Goal: Information Seeking & Learning: Compare options

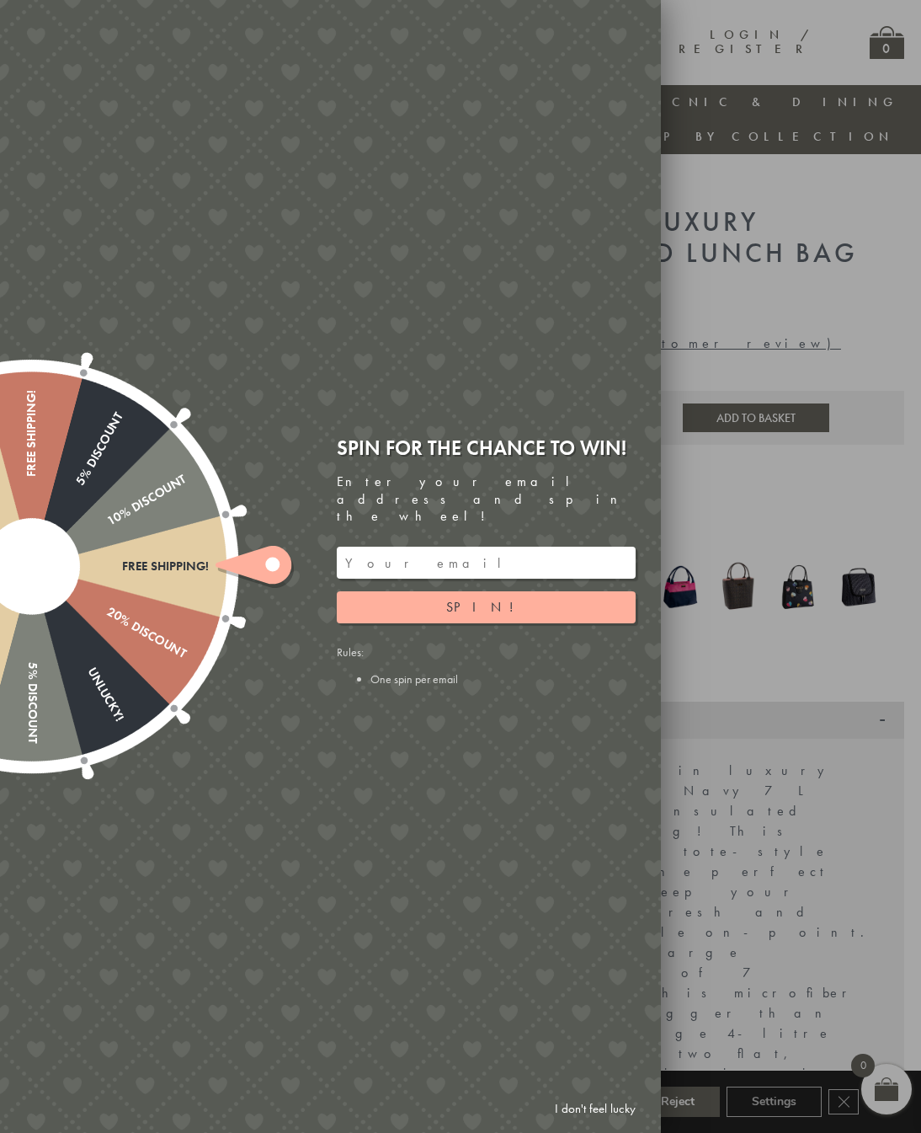
click at [584, 1118] on link "I don't feel lucky" at bounding box center [596, 1108] width 98 height 31
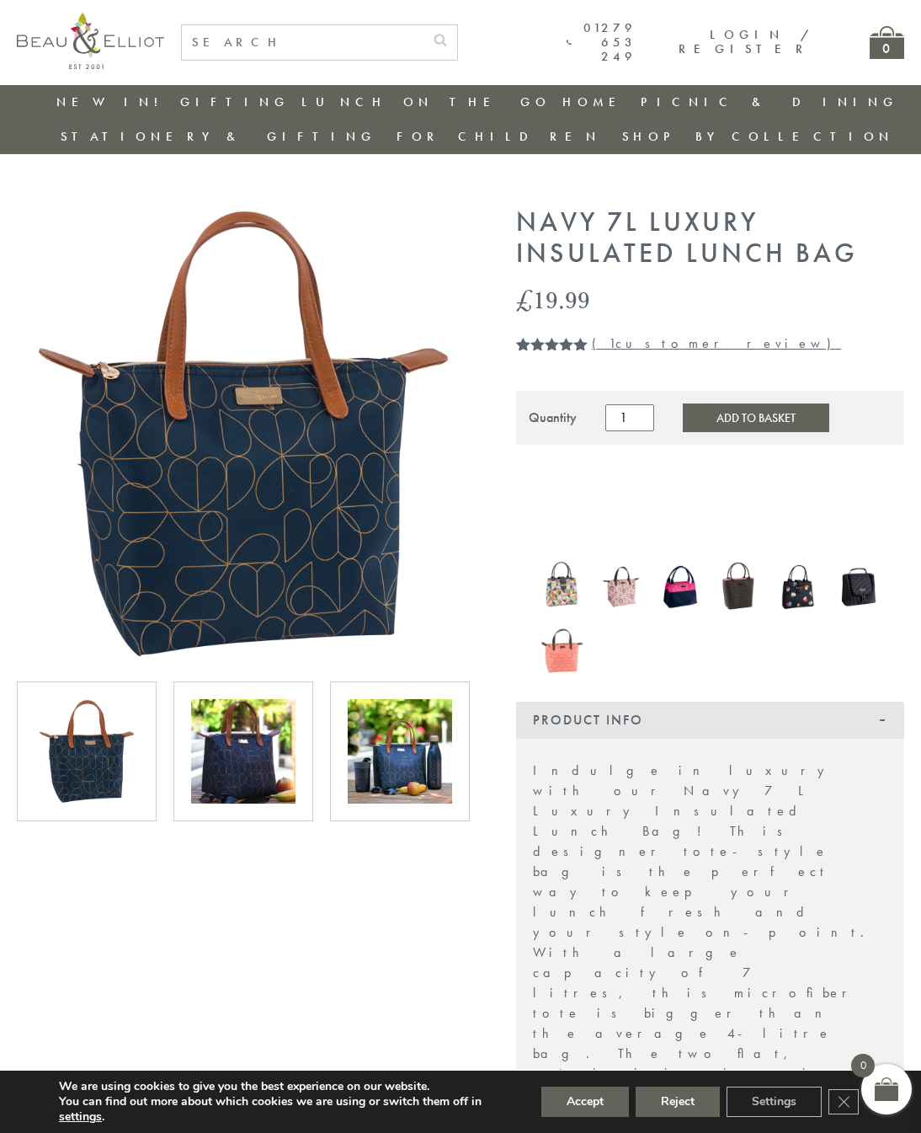
click at [577, 559] on img at bounding box center [562, 586] width 42 height 55
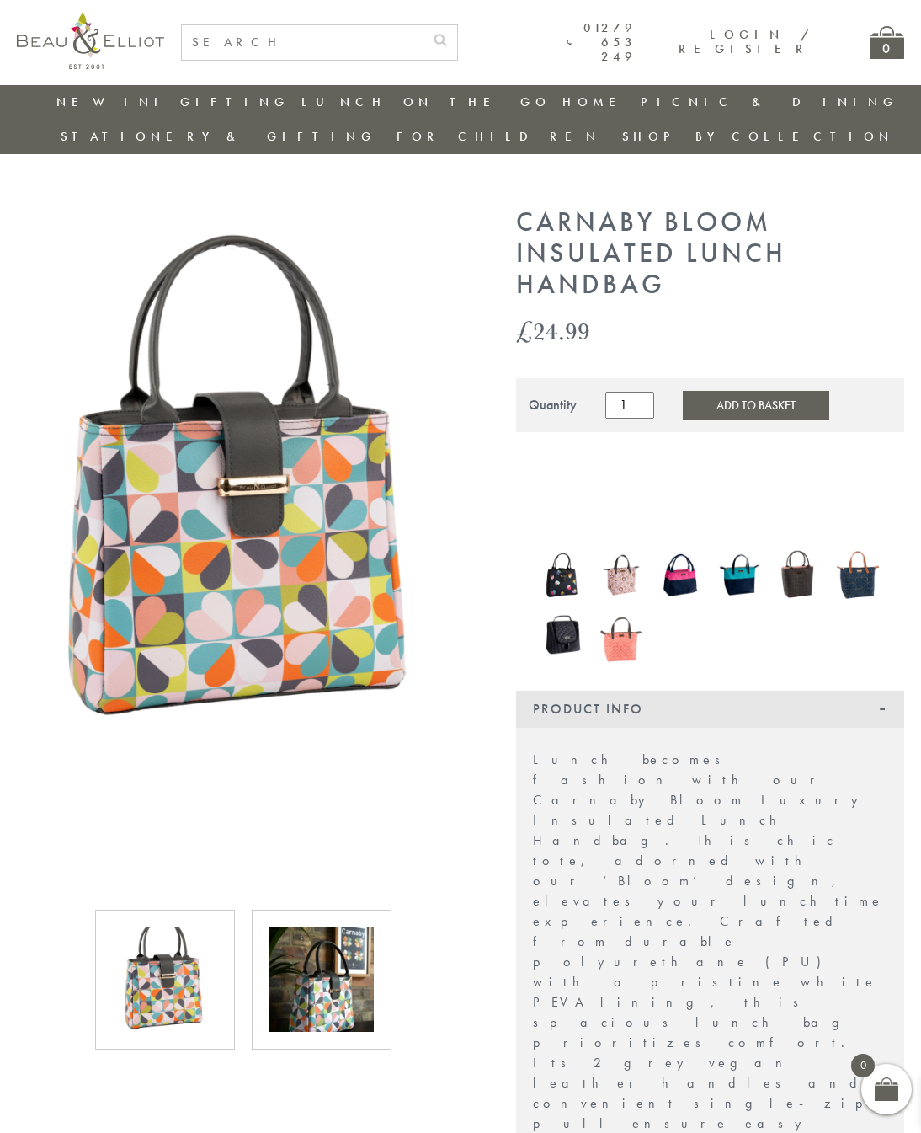
click at [682, 547] on img at bounding box center [680, 574] width 42 height 55
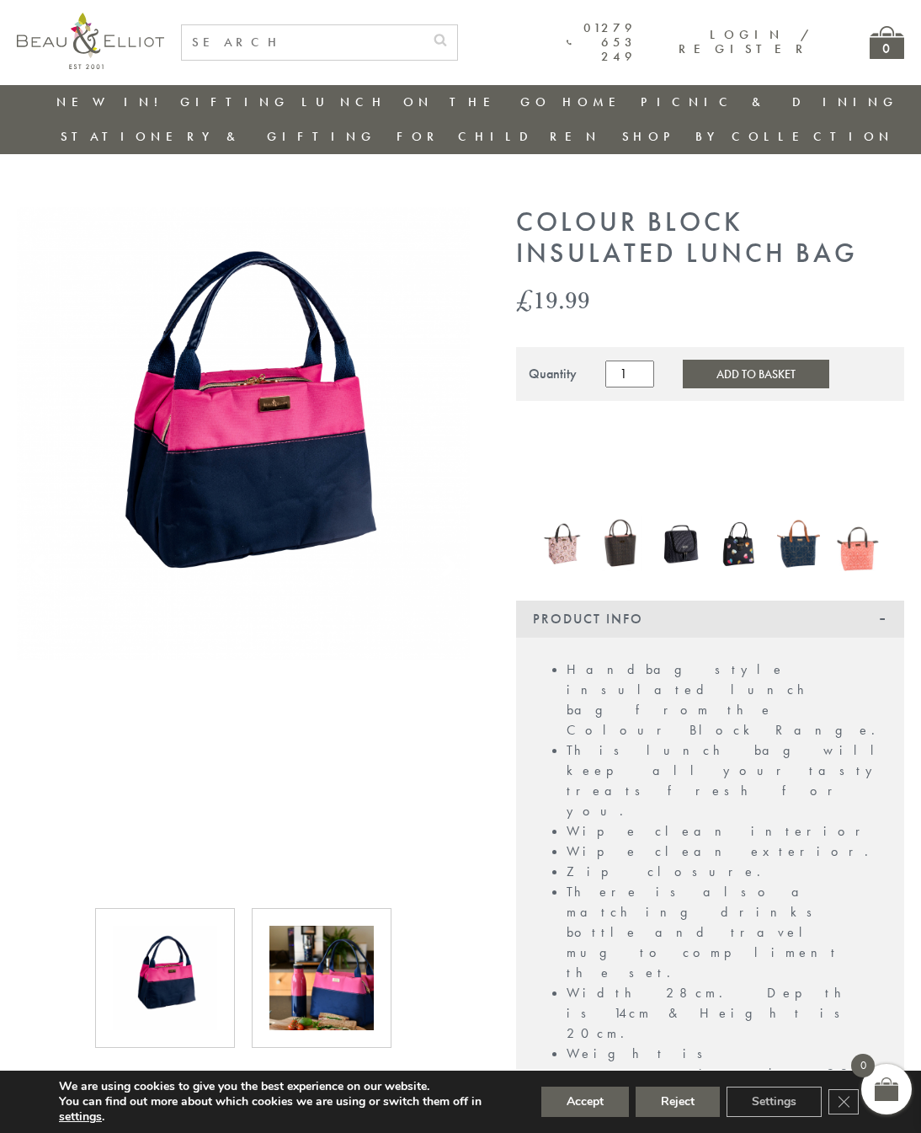
click at [687, 521] on img at bounding box center [680, 543] width 42 height 55
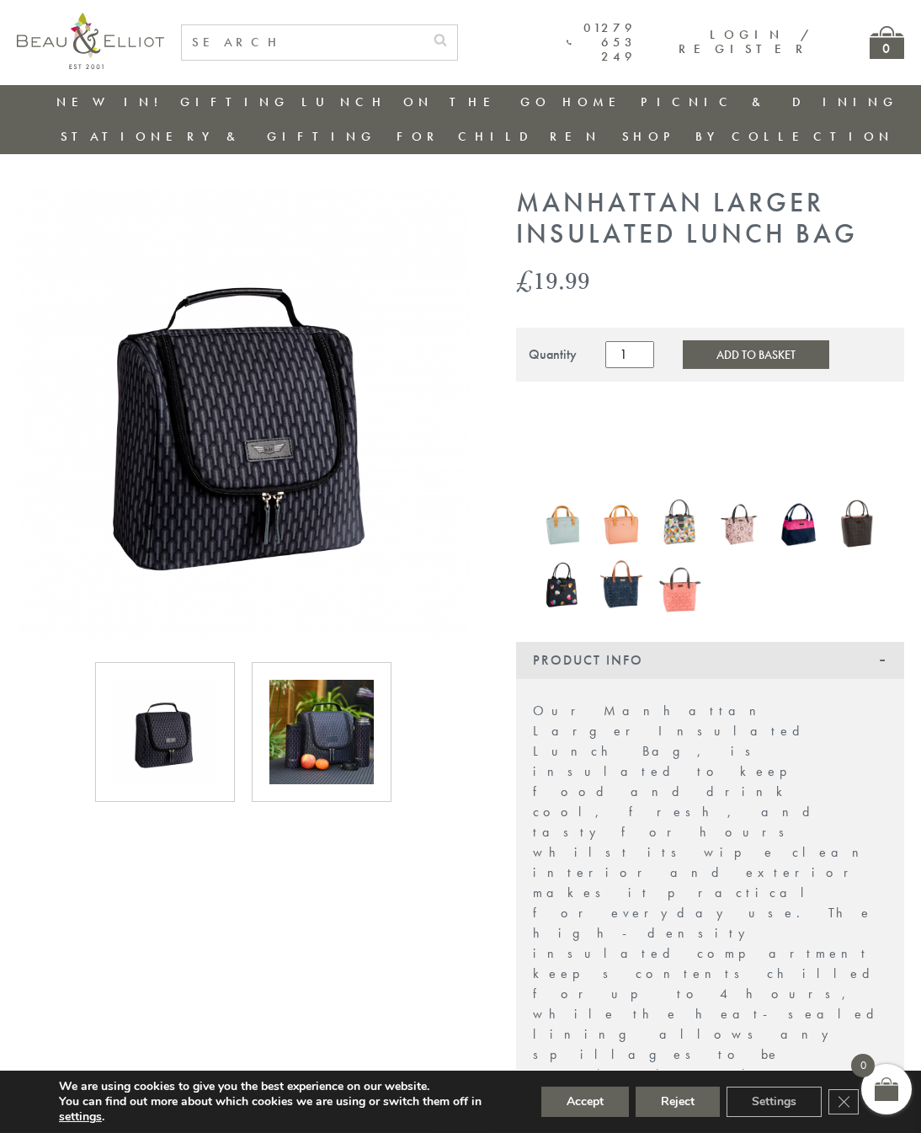
scroll to position [27, 0]
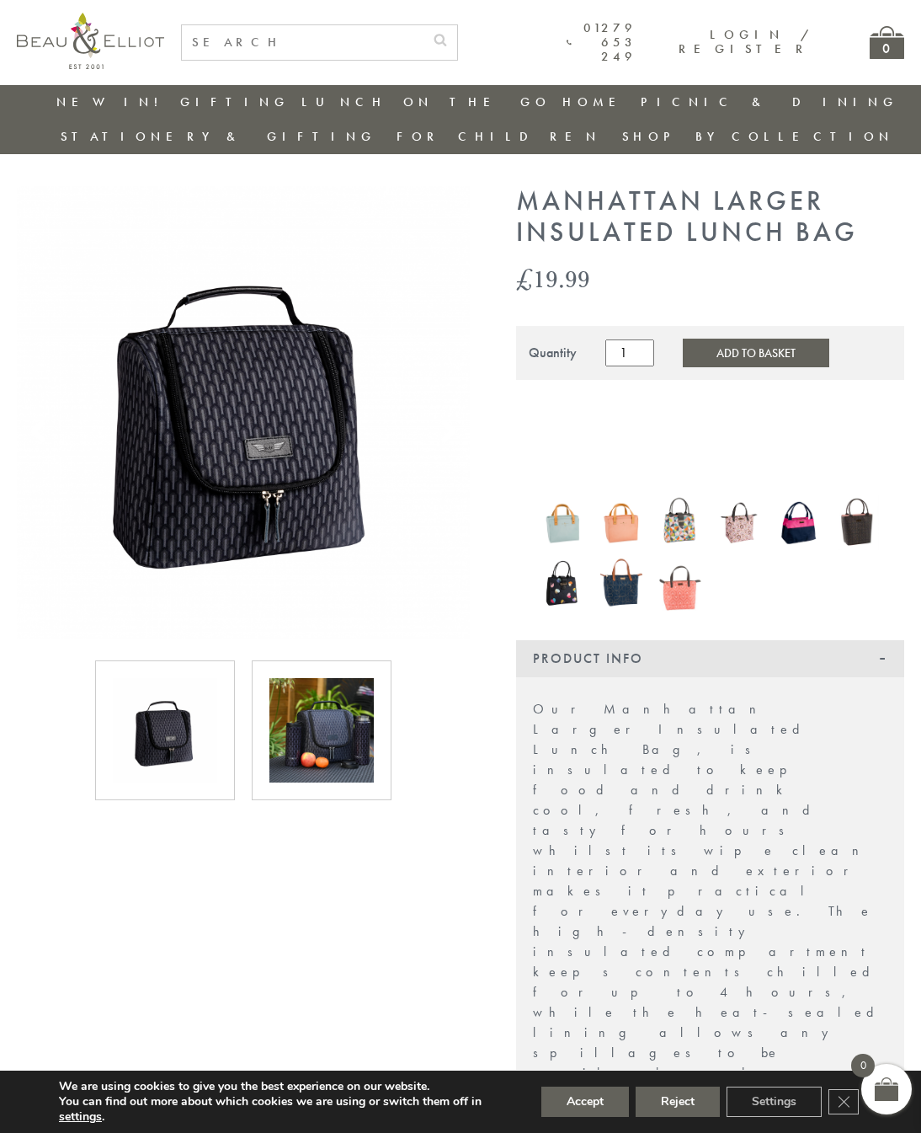
click at [339, 678] on img at bounding box center [321, 730] width 104 height 104
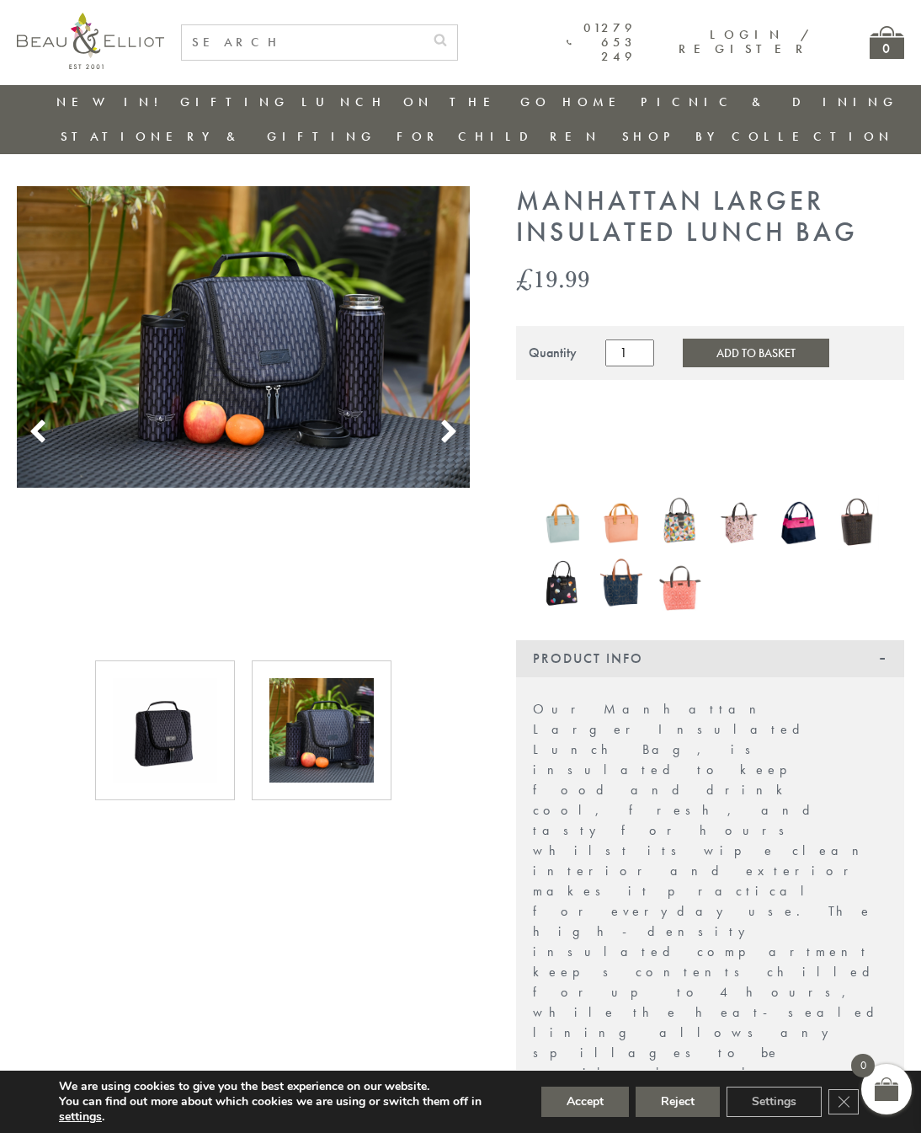
click at [181, 695] on img at bounding box center [165, 730] width 104 height 104
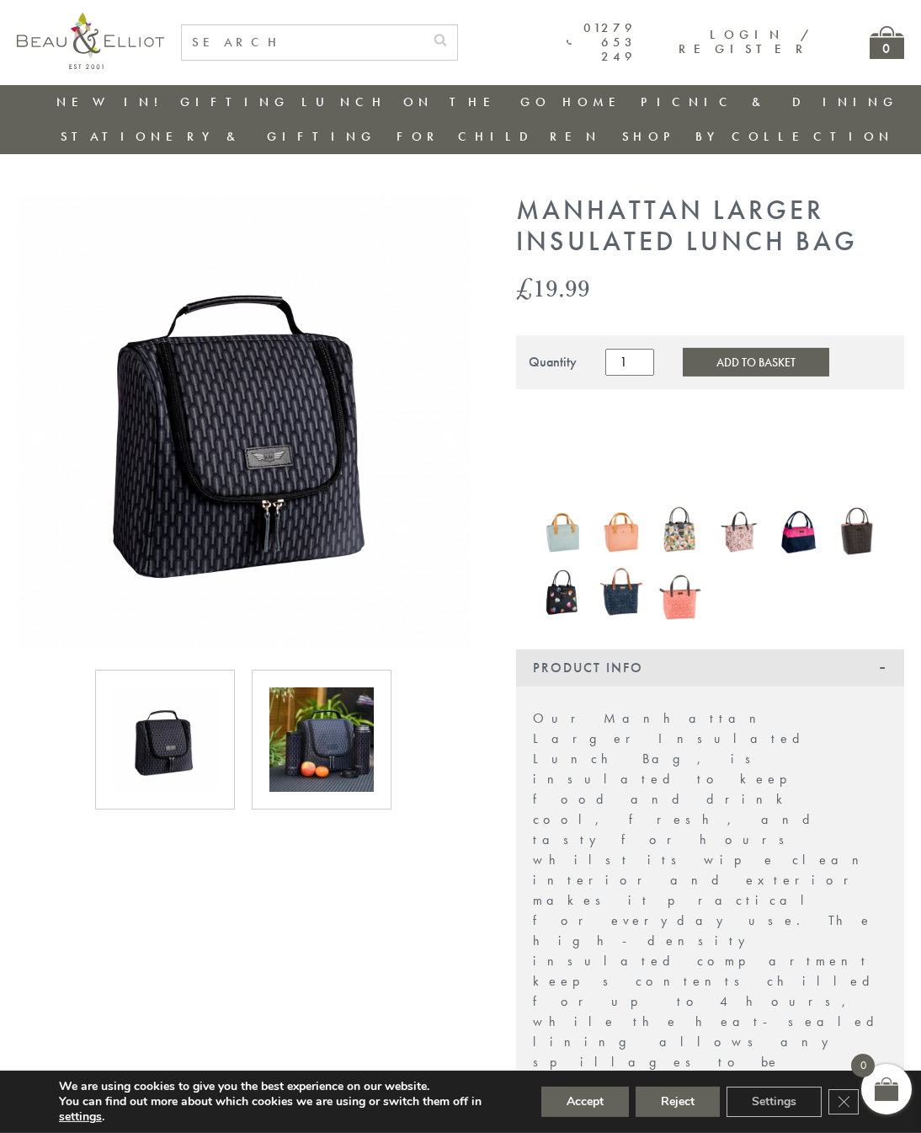
scroll to position [0, 0]
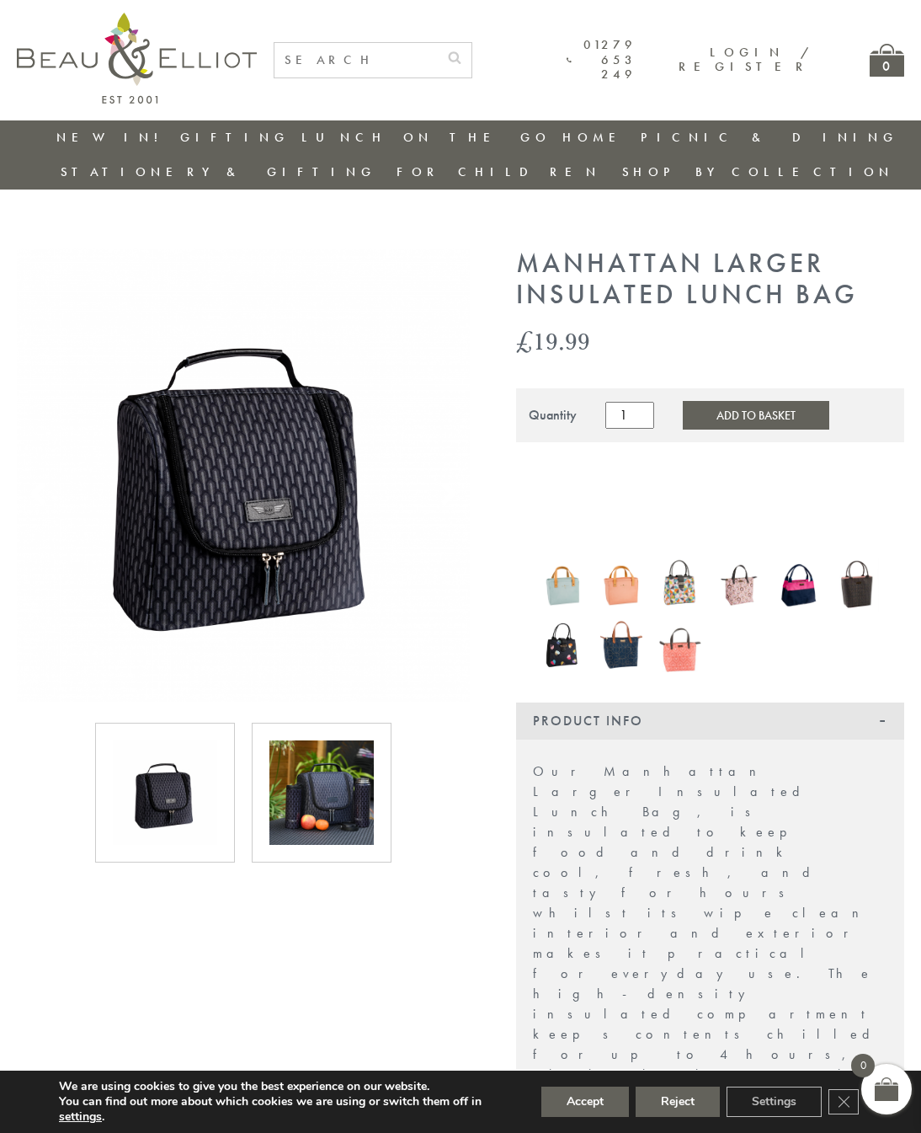
click at [196, 70] on img at bounding box center [137, 58] width 240 height 91
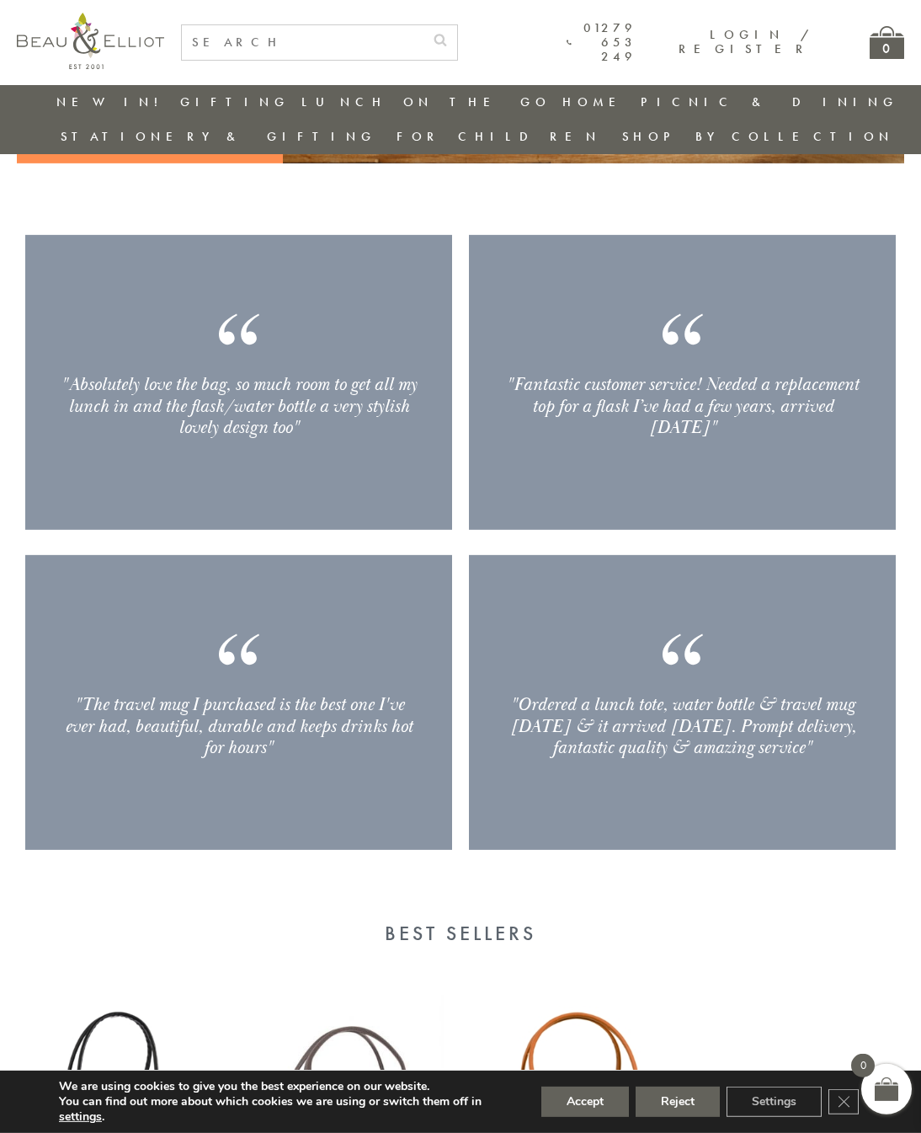
click at [313, 37] on input "text" at bounding box center [303, 42] width 242 height 35
type input "Lunch bag"
click at [457, 37] on button "submit" at bounding box center [441, 38] width 34 height 27
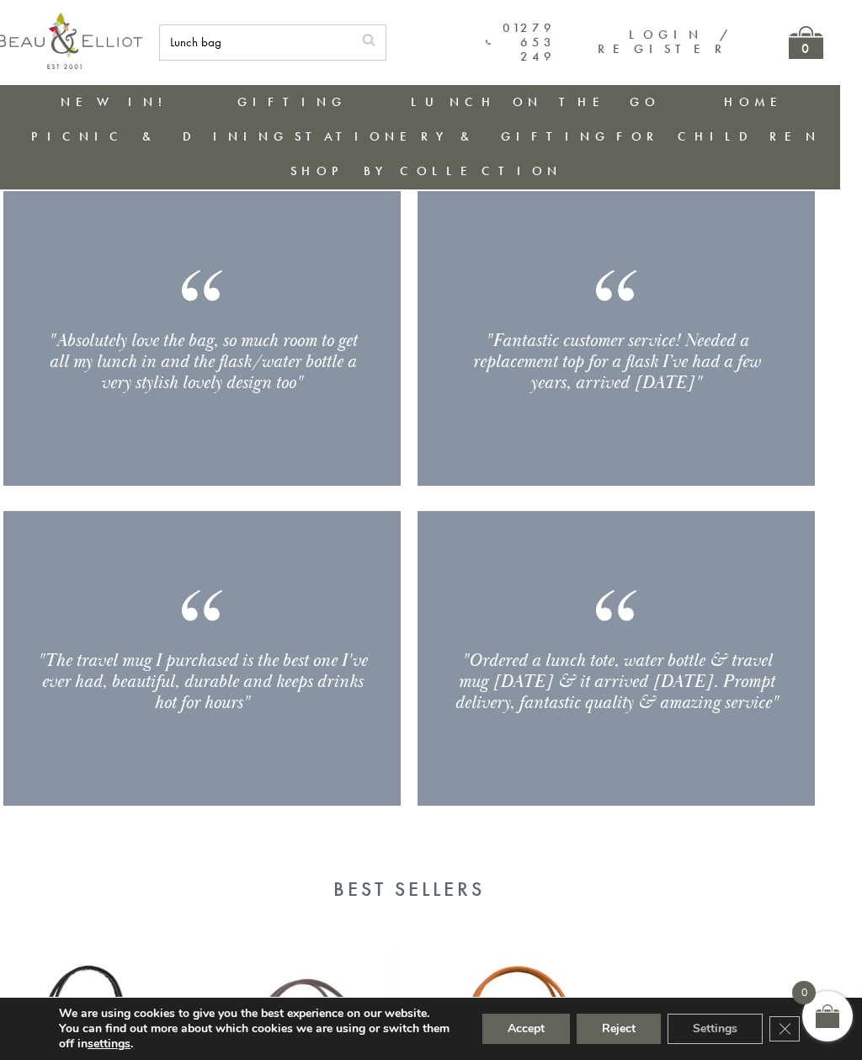
scroll to position [2090, 22]
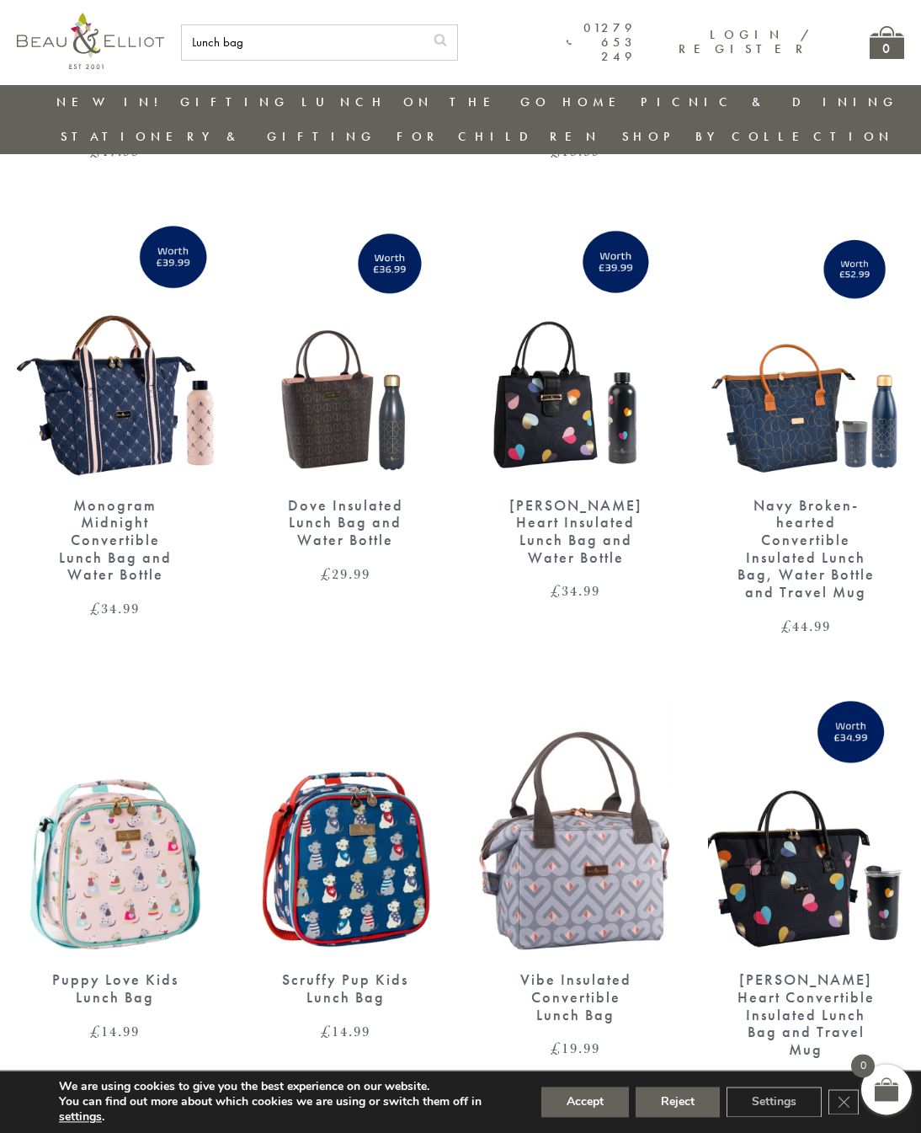
scroll to position [3536, 0]
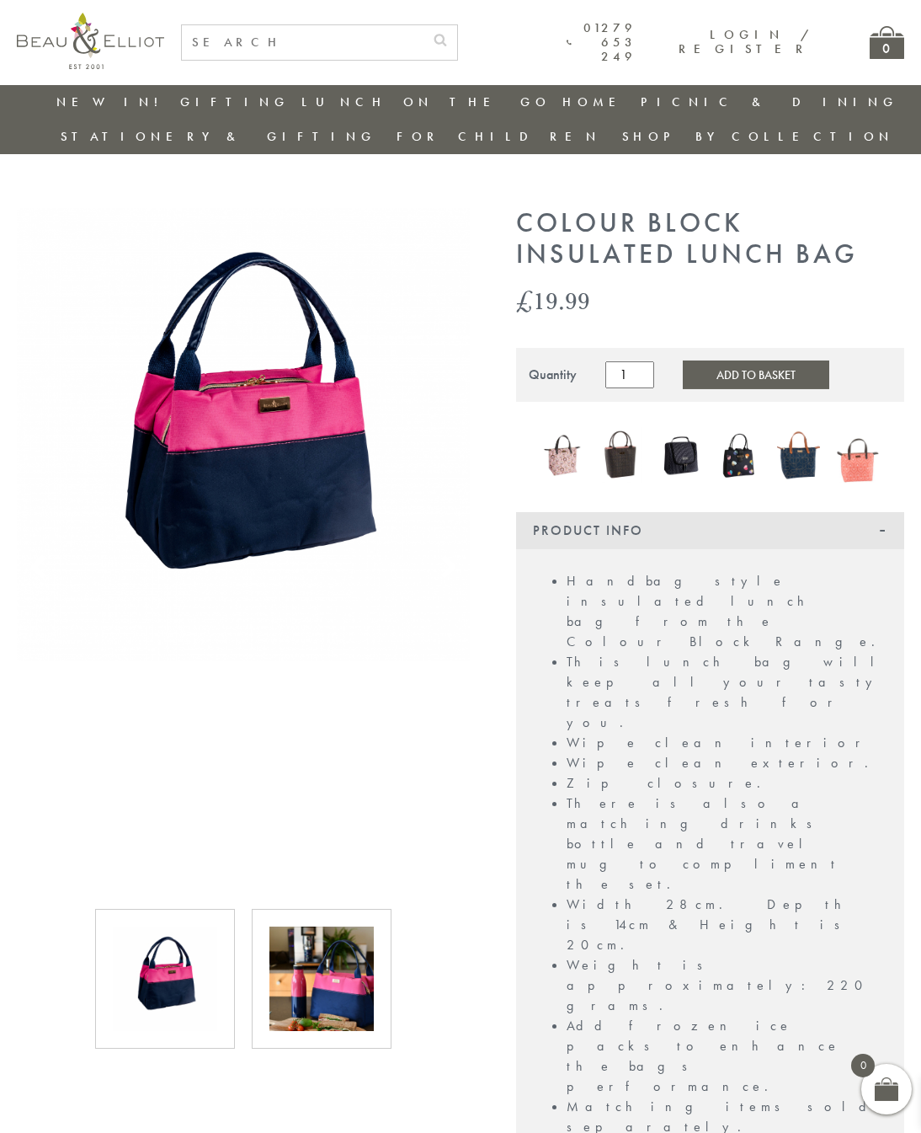
scroll to position [6, 0]
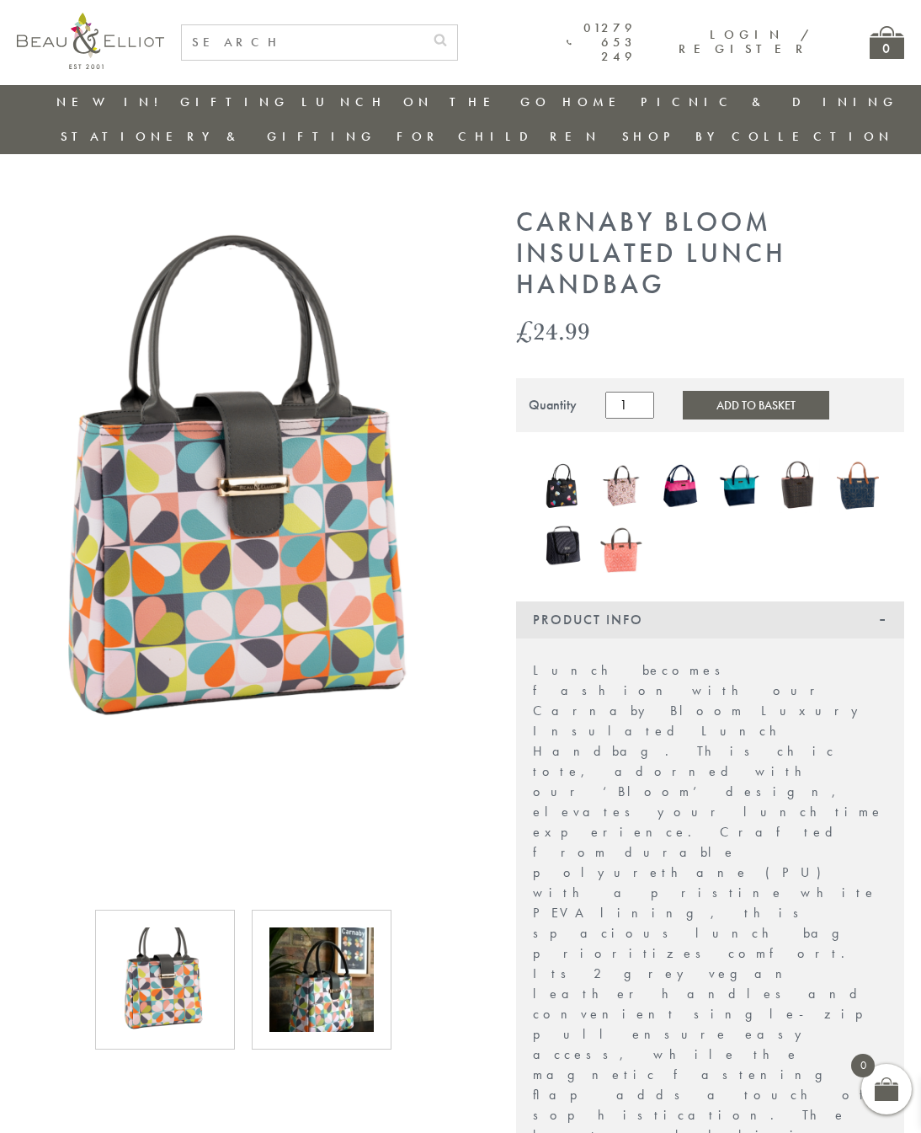
scroll to position [6, 0]
